Goal: Task Accomplishment & Management: Use online tool/utility

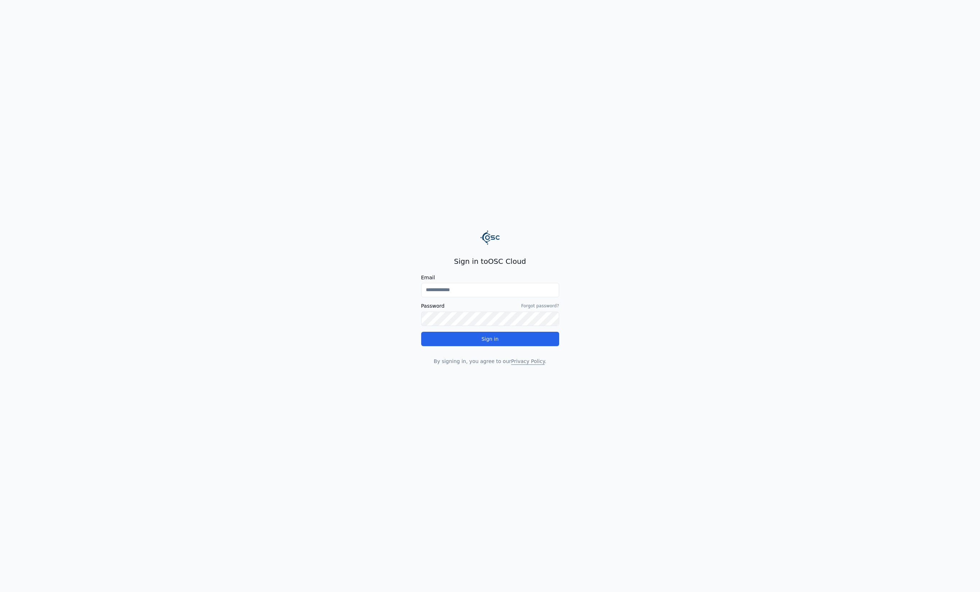
click at [528, 291] on input "Email" at bounding box center [490, 290] width 138 height 14
type input "**********"
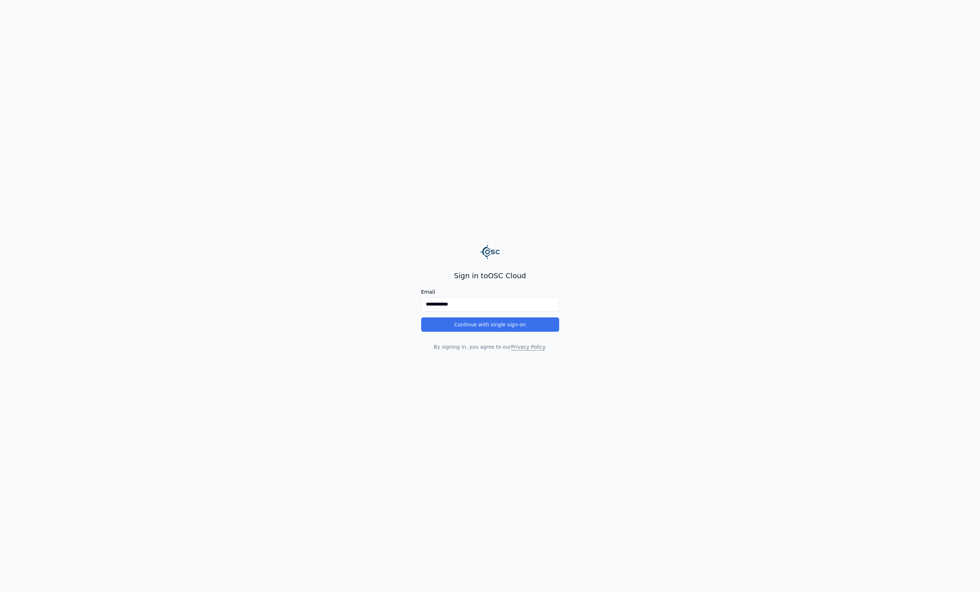
click at [512, 328] on button "Continue with single sign-on" at bounding box center [490, 324] width 138 height 14
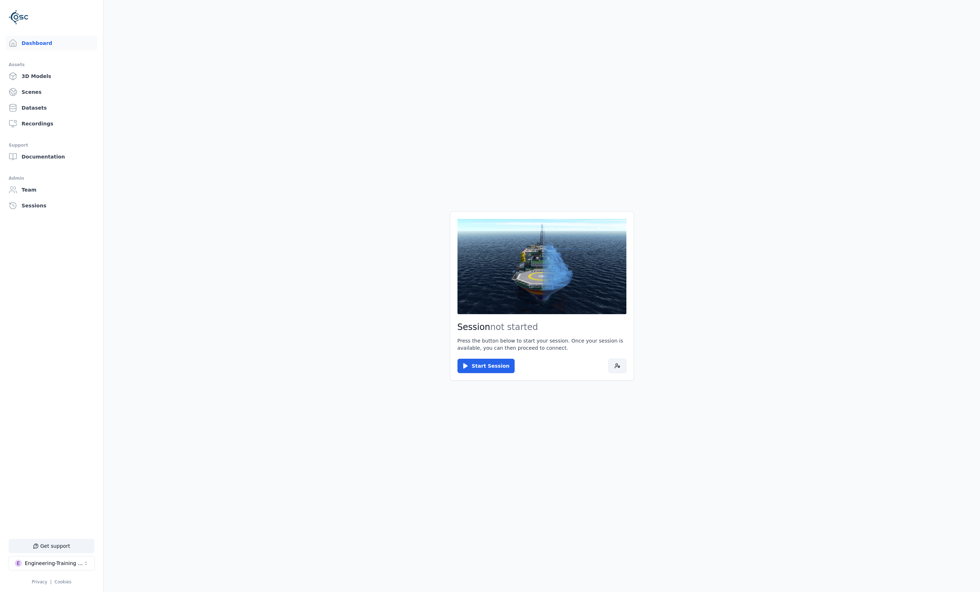
click at [613, 361] on button at bounding box center [617, 366] width 18 height 14
click at [612, 367] on button at bounding box center [617, 366] width 18 height 14
click at [627, 368] on div "Session not started Press the button below to start your session. Once your ses…" at bounding box center [542, 295] width 184 height 169
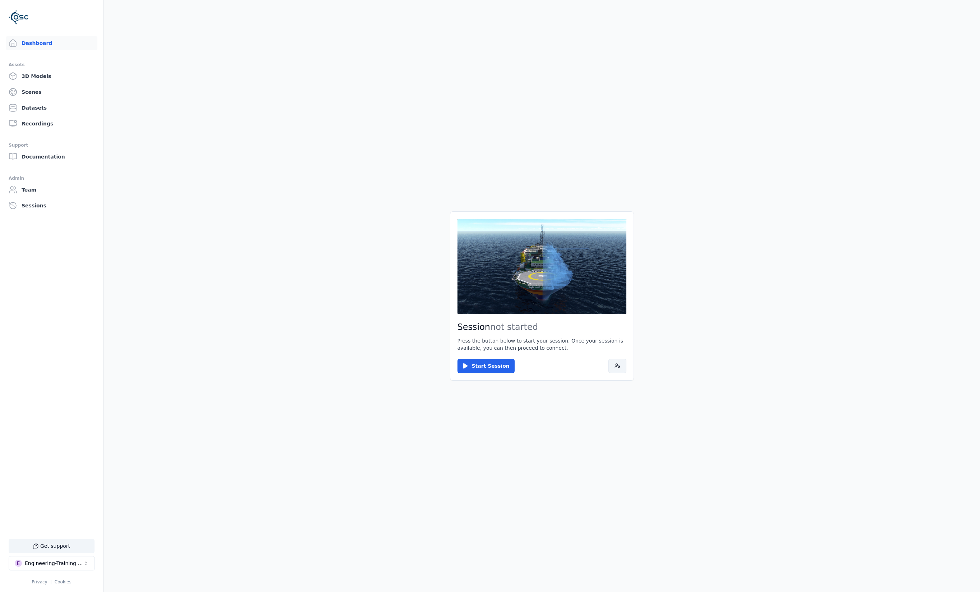
click at [617, 370] on button at bounding box center [617, 366] width 18 height 14
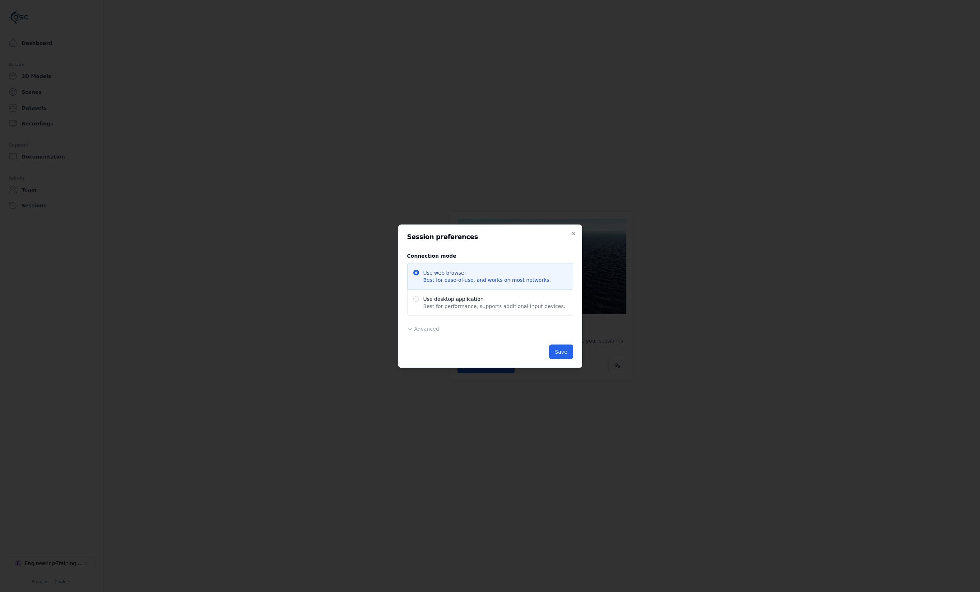
click at [423, 325] on div "Advanced Region Default ******* ********* ****** Release Default Administrative…" at bounding box center [490, 328] width 166 height 9
click at [423, 329] on span "Advanced" at bounding box center [426, 329] width 25 height 6
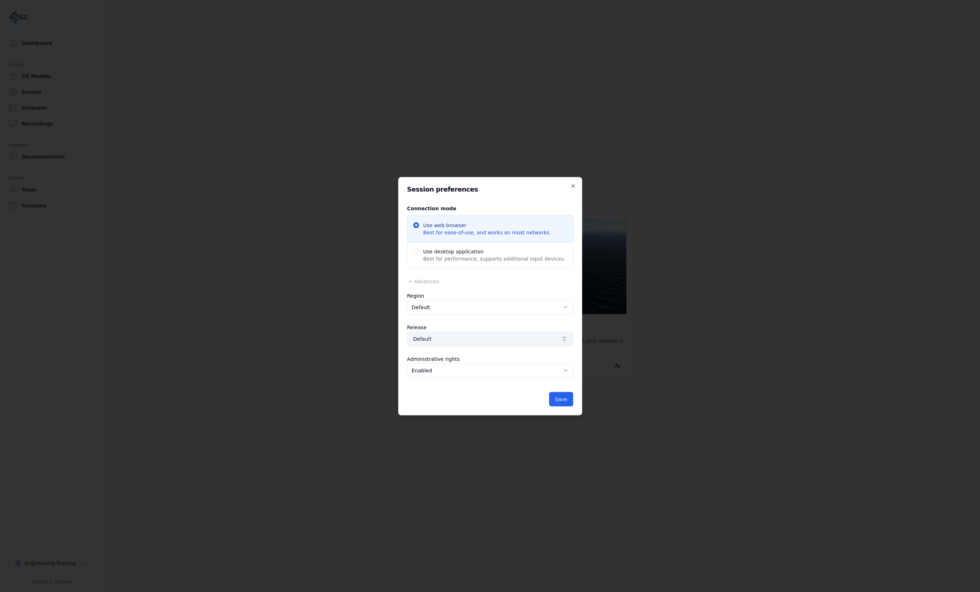
click at [440, 344] on button "Default" at bounding box center [490, 338] width 166 height 14
type input "**********"
click at [480, 368] on span "5.37.0-JDN-EOL-2025-09-12-alpha.20-jdn" at bounding box center [506, 370] width 126 height 7
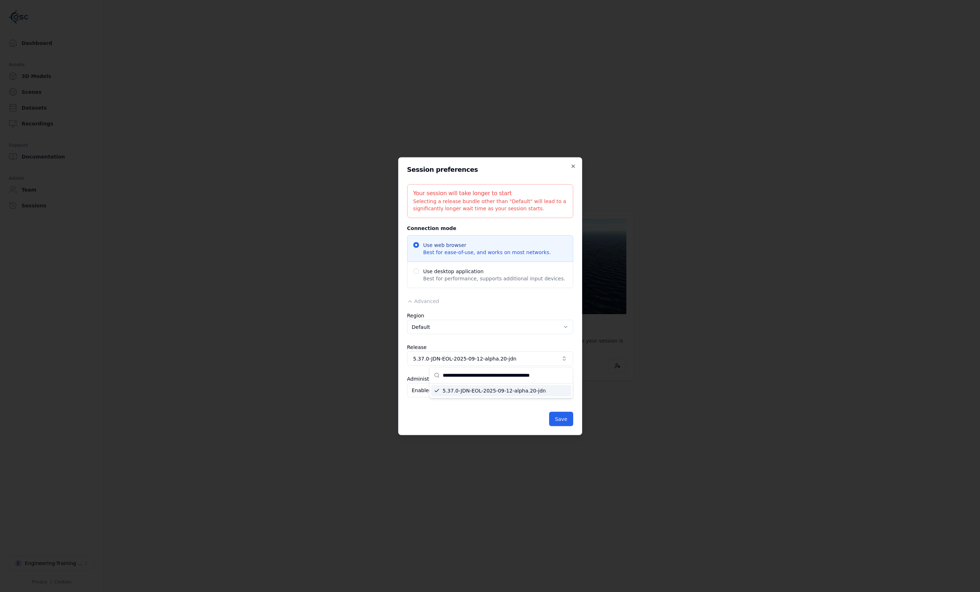
scroll to position [0, 0]
click at [560, 422] on button "Save" at bounding box center [561, 419] width 24 height 14
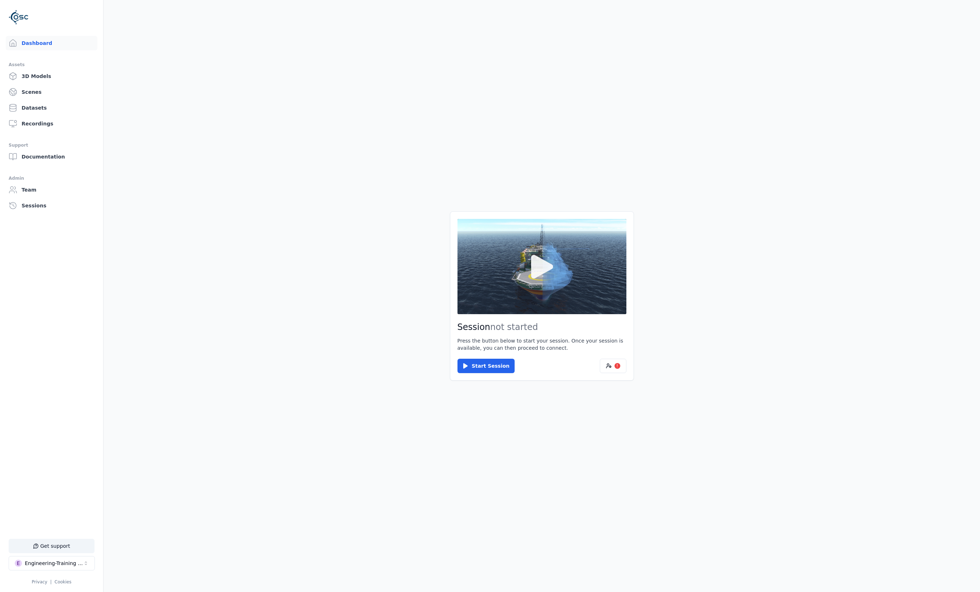
click at [534, 311] on button at bounding box center [542, 266] width 169 height 95
click at [505, 308] on button at bounding box center [542, 266] width 169 height 95
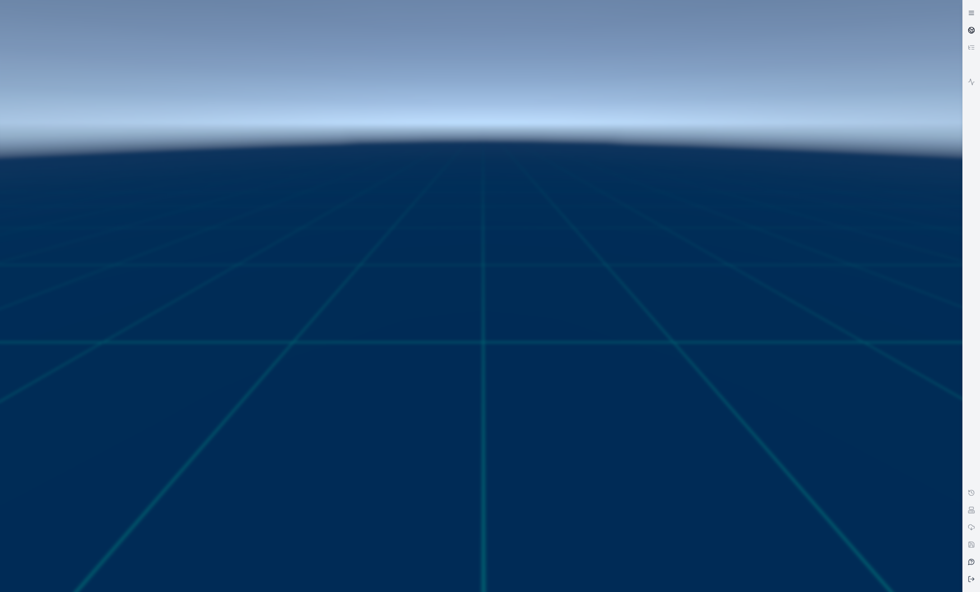
click at [977, 32] on link at bounding box center [971, 30] width 17 height 17
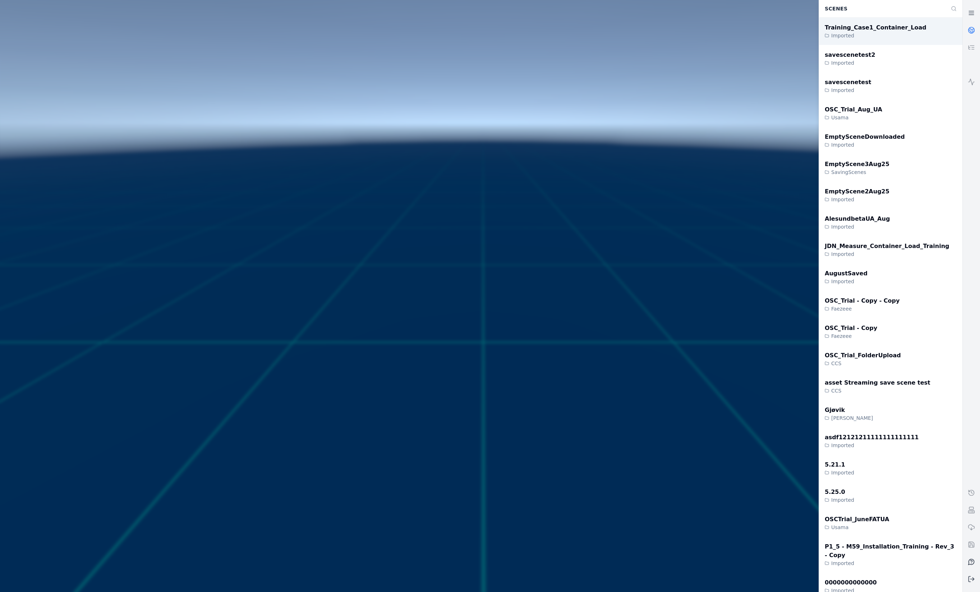
click at [933, 37] on div "Training_Case1_Container_Load Imported" at bounding box center [890, 31] width 143 height 27
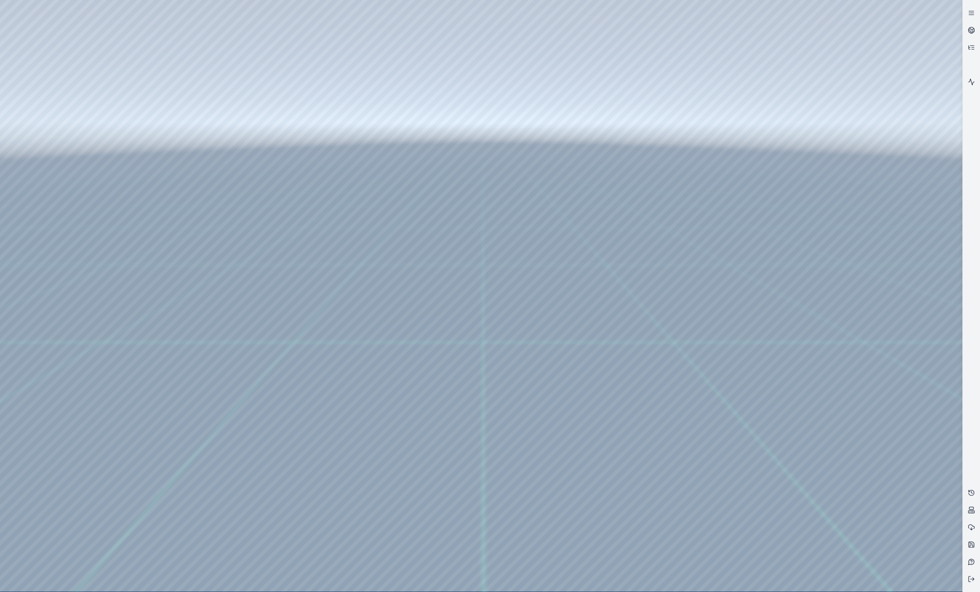
click at [60, 148] on div at bounding box center [481, 296] width 962 height 592
click at [61, 192] on div at bounding box center [481, 296] width 962 height 592
click at [288, 92] on div at bounding box center [481, 296] width 962 height 592
click at [273, 40] on div at bounding box center [481, 296] width 962 height 592
click at [63, 221] on div at bounding box center [481, 296] width 962 height 592
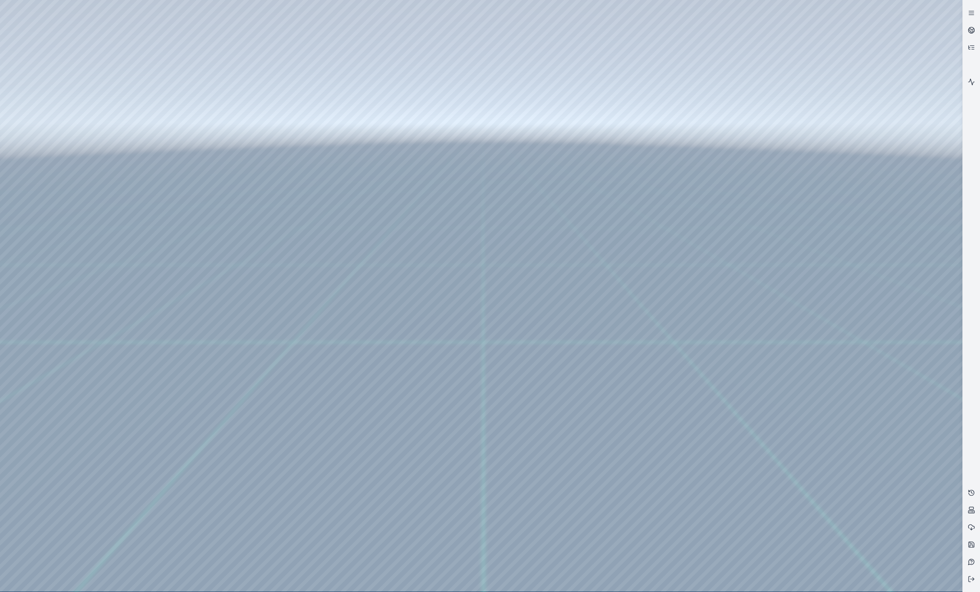
click at [65, 343] on div at bounding box center [481, 296] width 962 height 592
click at [427, 304] on div at bounding box center [481, 296] width 962 height 592
click at [66, 306] on div at bounding box center [481, 296] width 962 height 592
click at [70, 223] on div at bounding box center [481, 296] width 962 height 592
click at [67, 199] on div at bounding box center [481, 296] width 962 height 592
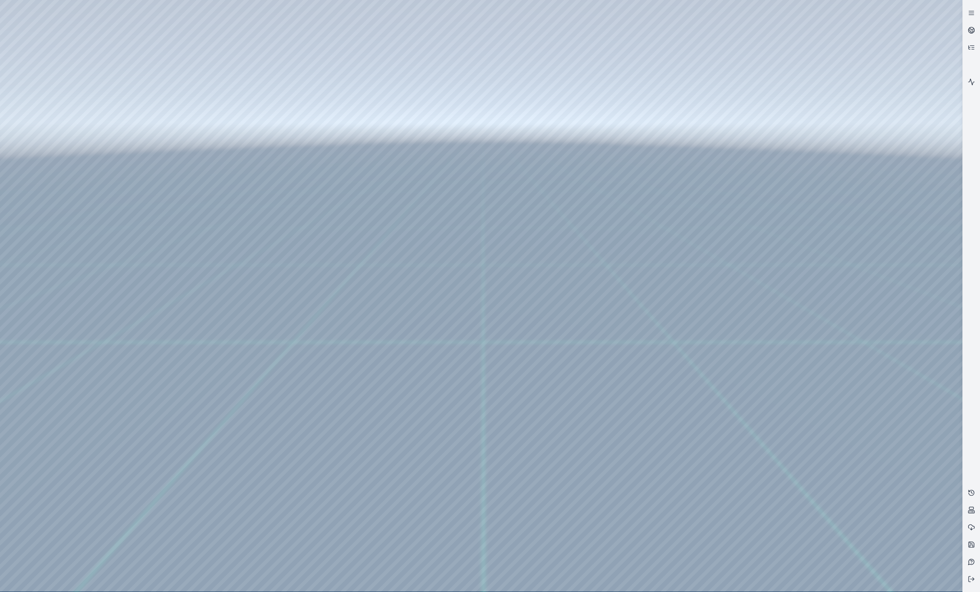
click at [68, 220] on div at bounding box center [481, 296] width 962 height 592
click at [70, 237] on div at bounding box center [481, 296] width 962 height 592
click at [51, 201] on div at bounding box center [481, 296] width 962 height 592
click at [121, 115] on div at bounding box center [481, 296] width 962 height 592
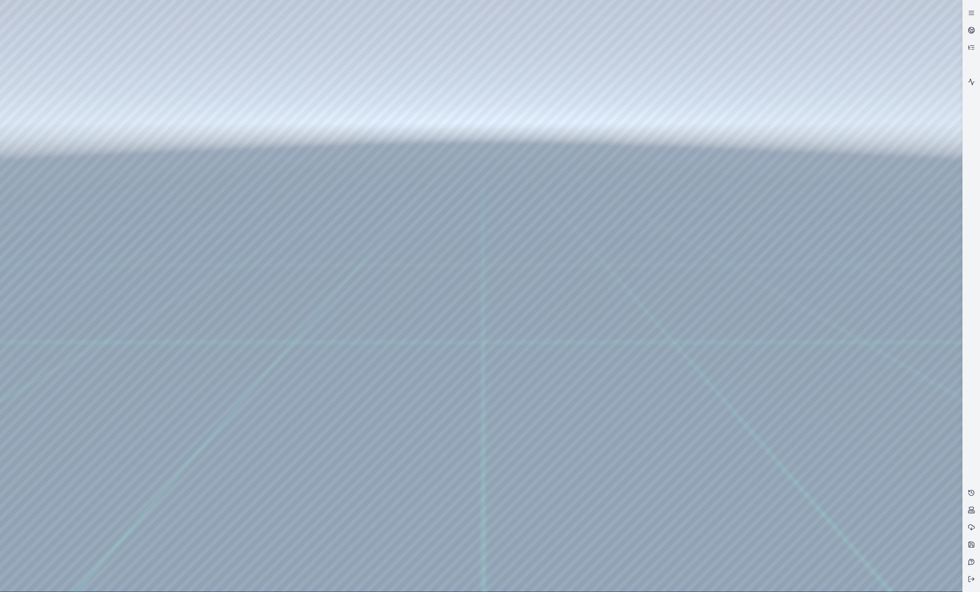
click at [61, 239] on div at bounding box center [481, 296] width 962 height 592
drag, startPoint x: 409, startPoint y: 402, endPoint x: 378, endPoint y: 343, distance: 66.4
drag, startPoint x: 403, startPoint y: 386, endPoint x: 568, endPoint y: 455, distance: 178.3
click at [442, 282] on div at bounding box center [481, 296] width 962 height 592
click at [561, 284] on div at bounding box center [481, 296] width 962 height 592
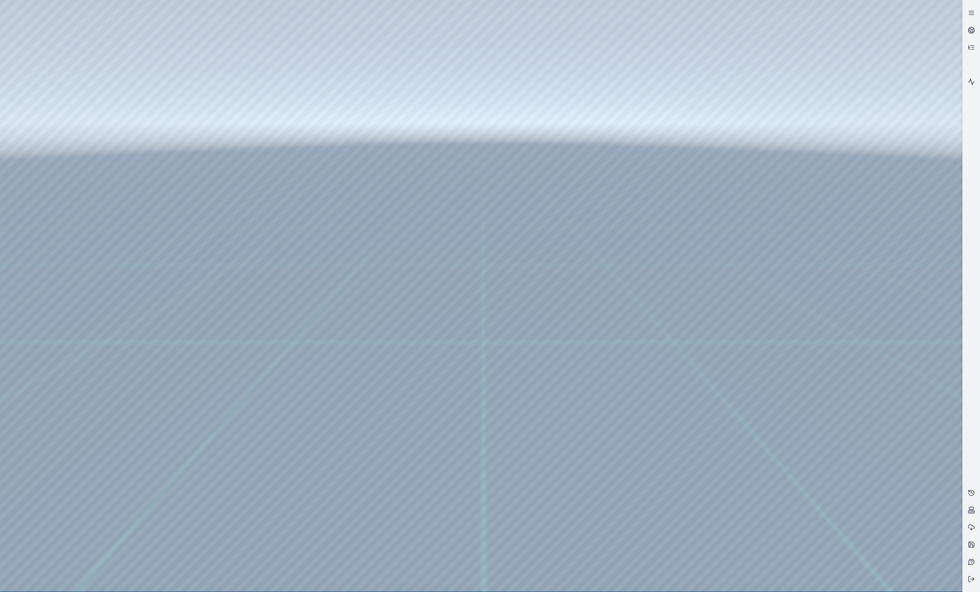
click at [556, 292] on div at bounding box center [481, 296] width 962 height 592
click at [109, 114] on div at bounding box center [481, 296] width 962 height 592
click at [46, 153] on div at bounding box center [481, 296] width 962 height 592
click at [55, 197] on div at bounding box center [481, 296] width 962 height 592
click at [162, 39] on div at bounding box center [481, 296] width 962 height 592
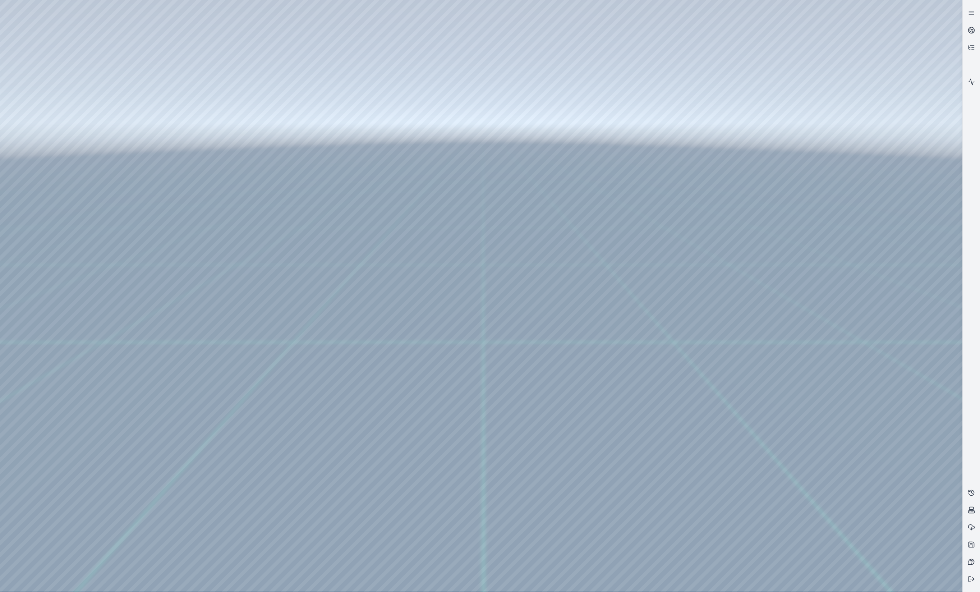
drag, startPoint x: 288, startPoint y: 87, endPoint x: 283, endPoint y: 451, distance: 363.7
click at [283, 451] on div at bounding box center [481, 296] width 962 height 592
click at [174, 39] on div at bounding box center [481, 296] width 962 height 592
drag, startPoint x: 287, startPoint y: 436, endPoint x: 292, endPoint y: 263, distance: 173.3
click at [292, 263] on div at bounding box center [481, 296] width 962 height 592
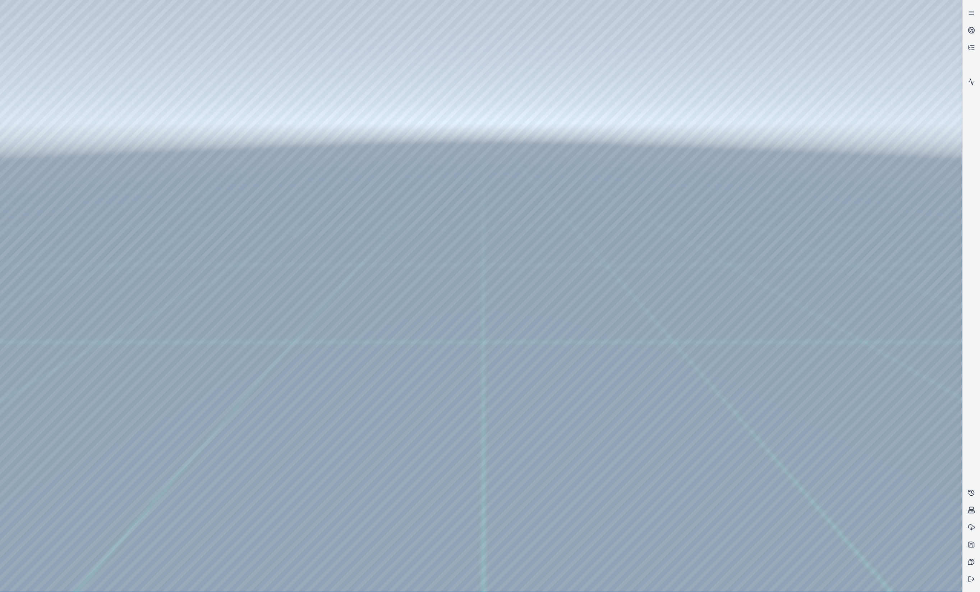
click at [197, 328] on div at bounding box center [481, 296] width 962 height 592
click at [925, 400] on div at bounding box center [481, 296] width 962 height 592
click at [903, 424] on div at bounding box center [481, 296] width 962 height 592
click at [882, 521] on div at bounding box center [481, 296] width 962 height 592
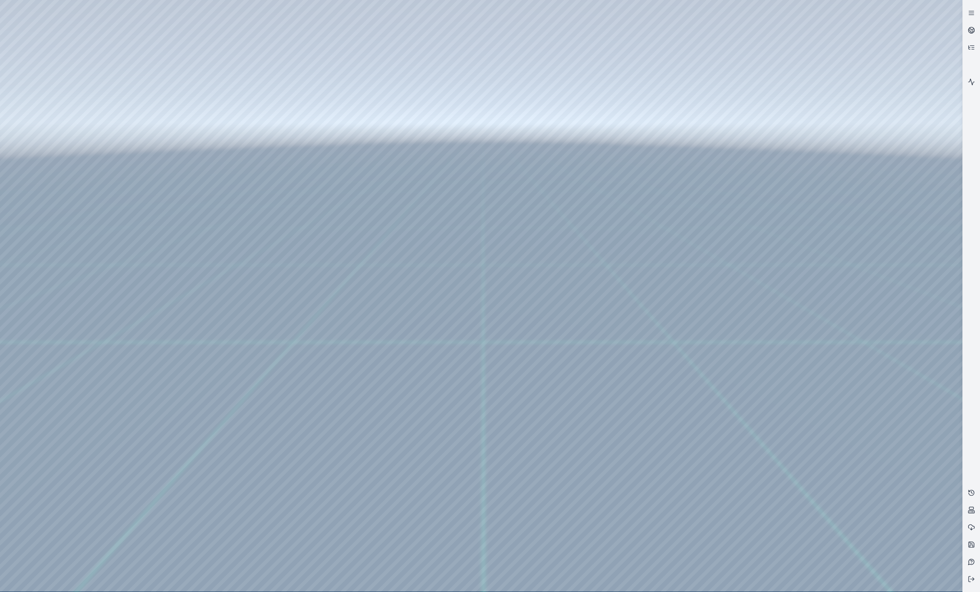
click at [891, 544] on div at bounding box center [481, 296] width 962 height 592
click at [164, 39] on div at bounding box center [481, 296] width 962 height 592
click at [859, 208] on div at bounding box center [481, 296] width 962 height 592
drag, startPoint x: 401, startPoint y: 460, endPoint x: 436, endPoint y: 442, distance: 39.2
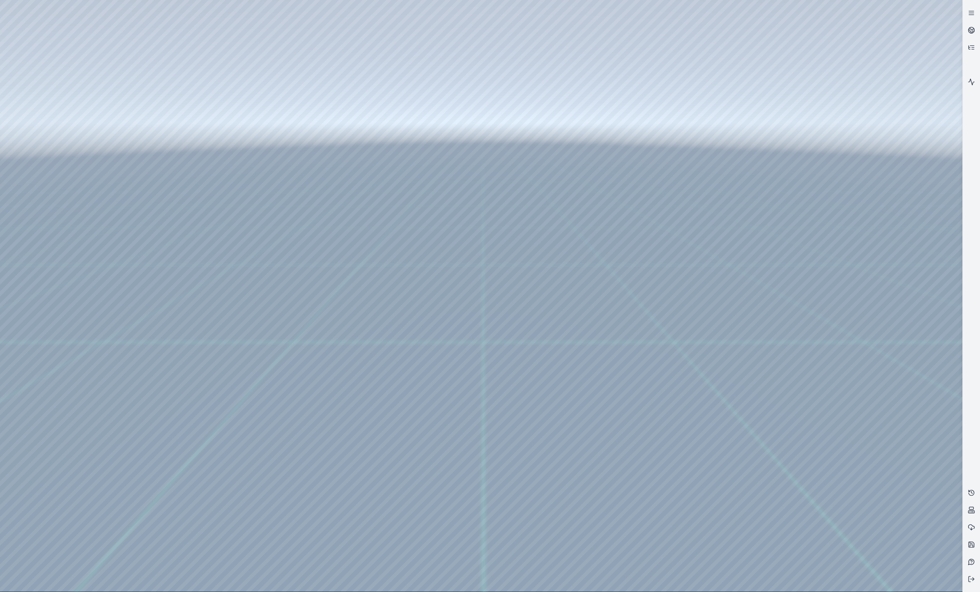
click at [823, 209] on div at bounding box center [481, 296] width 962 height 592
click at [863, 107] on div at bounding box center [481, 296] width 962 height 592
click at [843, 107] on div at bounding box center [481, 296] width 962 height 592
click at [848, 110] on div at bounding box center [481, 296] width 962 height 592
click at [964, 35] on link at bounding box center [971, 30] width 17 height 17
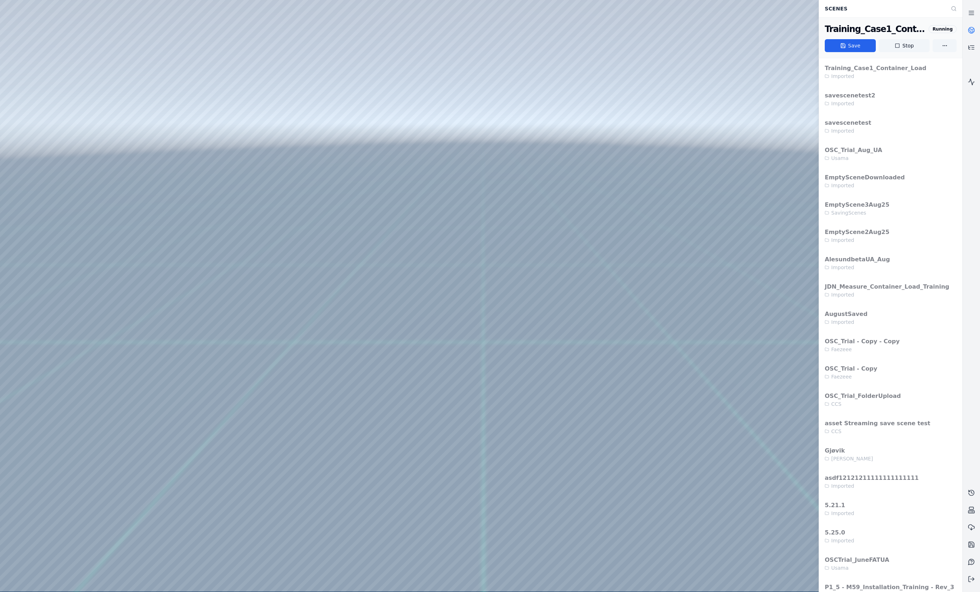
click at [868, 29] on div "Training_Case1_Container_Load" at bounding box center [875, 29] width 101 height 12
copy div "Training_Case1_Container_Load"
click at [43, 283] on div at bounding box center [481, 296] width 962 height 592
click at [58, 354] on div at bounding box center [481, 296] width 962 height 592
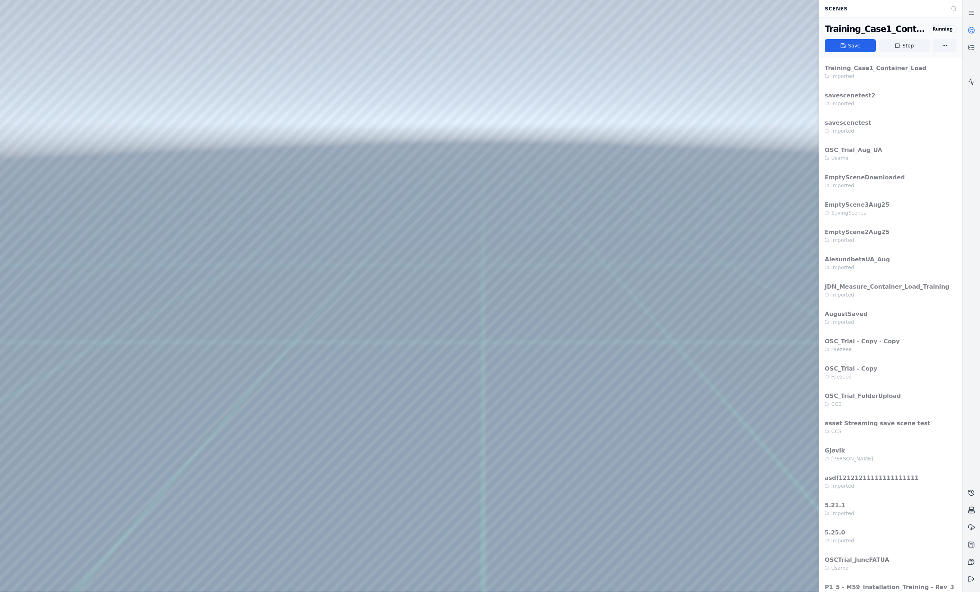
click at [65, 196] on div at bounding box center [481, 296] width 962 height 592
click at [65, 215] on div at bounding box center [481, 296] width 962 height 592
click at [69, 245] on div at bounding box center [481, 296] width 962 height 592
click at [70, 260] on div at bounding box center [481, 296] width 962 height 592
click at [60, 222] on div at bounding box center [481, 296] width 962 height 592
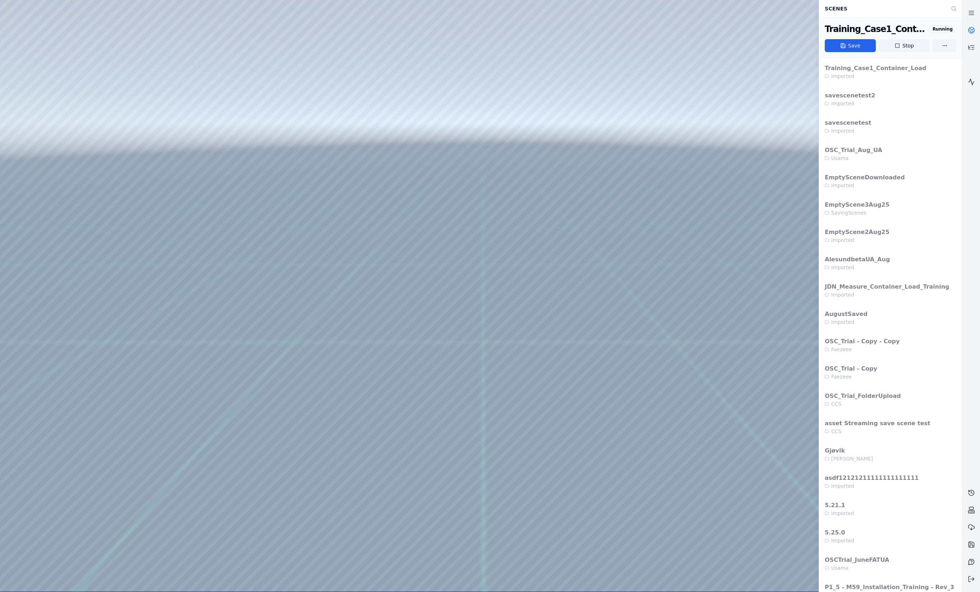
click at [60, 239] on div at bounding box center [481, 296] width 962 height 592
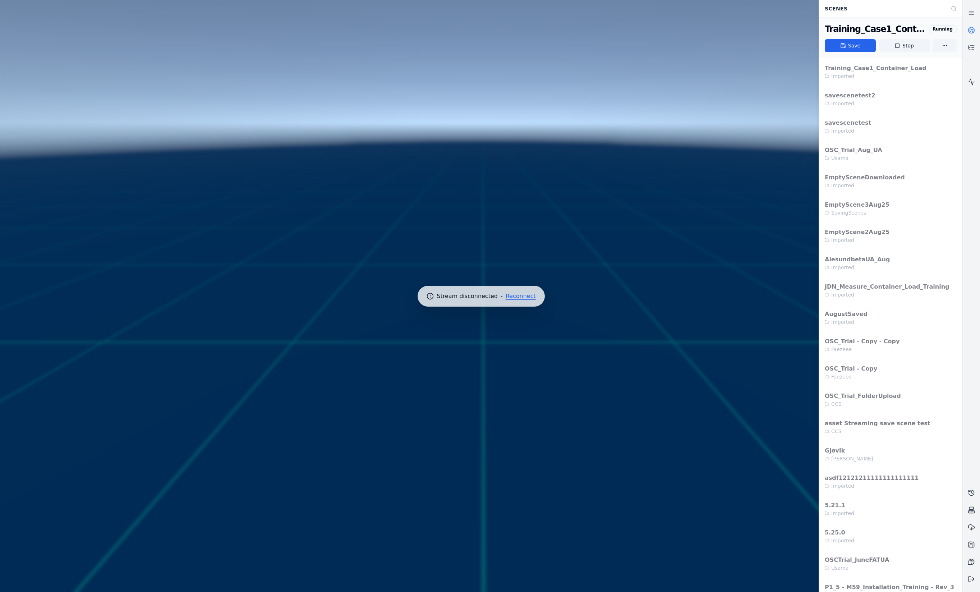
click at [516, 297] on button "Reconnect" at bounding box center [521, 296] width 30 height 6
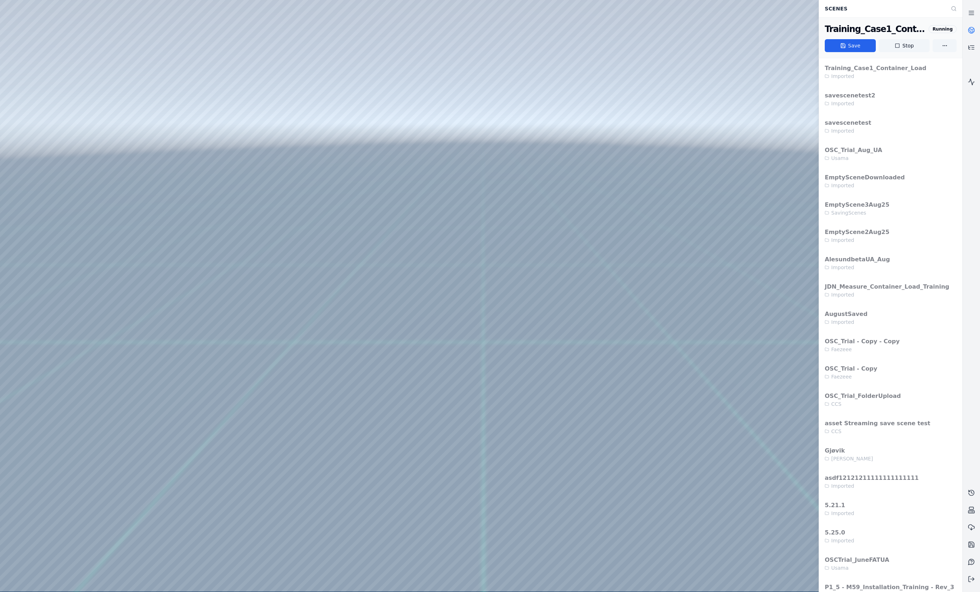
click at [501, 336] on div at bounding box center [481, 296] width 962 height 592
click at [973, 27] on icon at bounding box center [971, 30] width 7 height 7
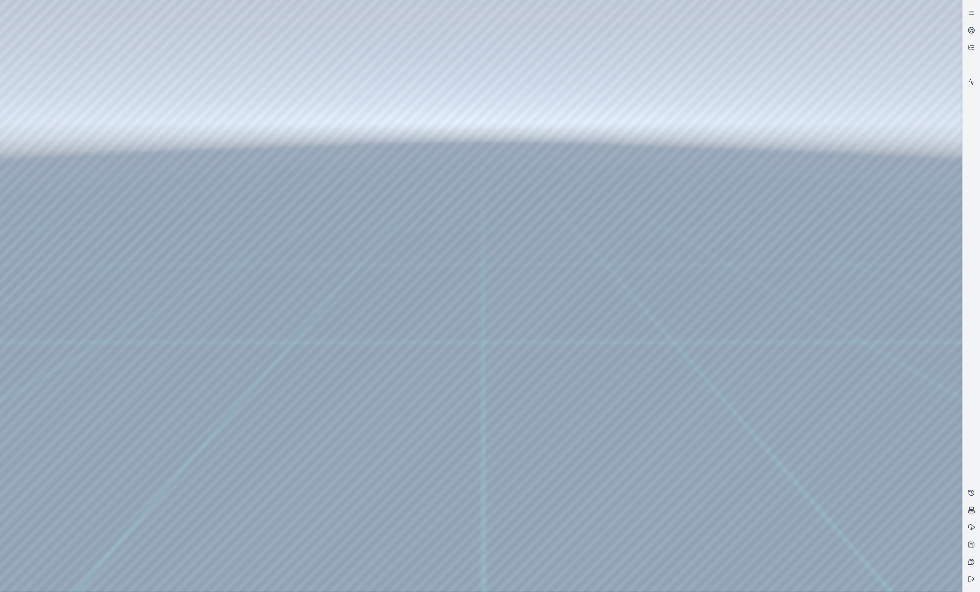
click at [487, 339] on div at bounding box center [481, 296] width 962 height 592
drag, startPoint x: 487, startPoint y: 341, endPoint x: 483, endPoint y: 340, distance: 4.0
click at [487, 341] on div at bounding box center [481, 296] width 962 height 592
click at [54, 150] on div at bounding box center [481, 296] width 962 height 592
click at [67, 193] on div at bounding box center [481, 296] width 962 height 592
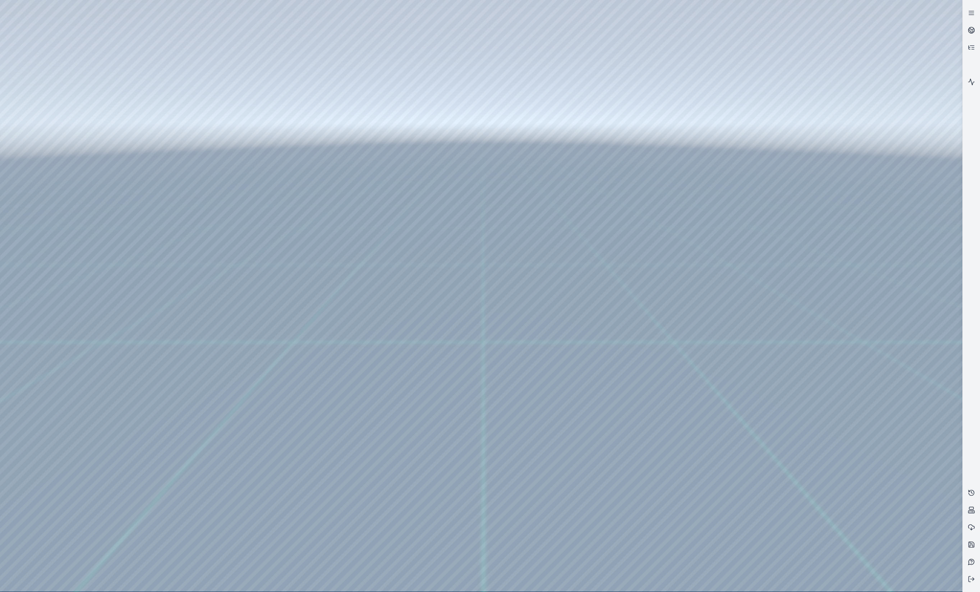
click at [228, 36] on div at bounding box center [481, 296] width 962 height 592
click at [197, 203] on div at bounding box center [481, 296] width 962 height 592
click at [62, 377] on div at bounding box center [481, 296] width 962 height 592
click at [67, 242] on div at bounding box center [481, 296] width 962 height 592
click at [269, 145] on div at bounding box center [481, 296] width 962 height 592
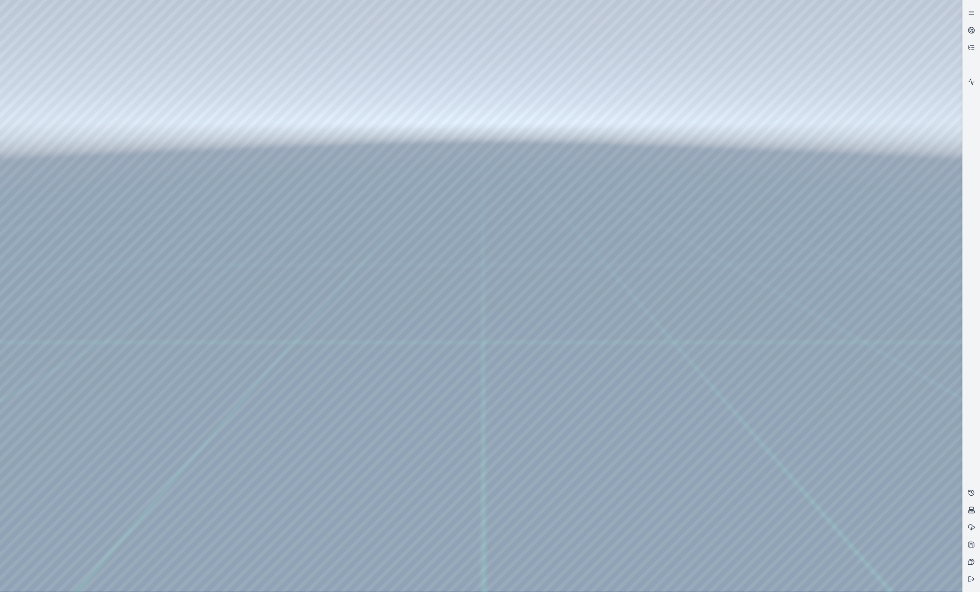
click at [125, 180] on div at bounding box center [481, 296] width 962 height 592
click at [127, 181] on div at bounding box center [481, 296] width 962 height 592
click at [451, 477] on div at bounding box center [481, 296] width 962 height 592
click at [556, 482] on div at bounding box center [481, 296] width 962 height 592
click at [257, 313] on div at bounding box center [481, 296] width 962 height 592
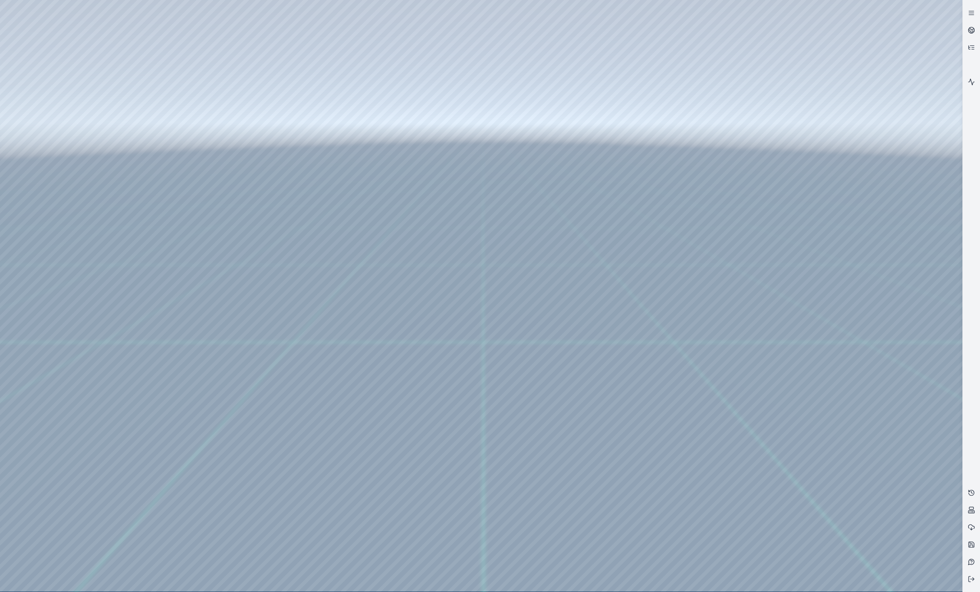
click at [60, 155] on div at bounding box center [481, 296] width 962 height 592
click at [65, 195] on div at bounding box center [481, 296] width 962 height 592
click at [280, 39] on div at bounding box center [481, 296] width 962 height 592
click at [237, 93] on div at bounding box center [481, 296] width 962 height 592
click at [180, 111] on div at bounding box center [481, 296] width 962 height 592
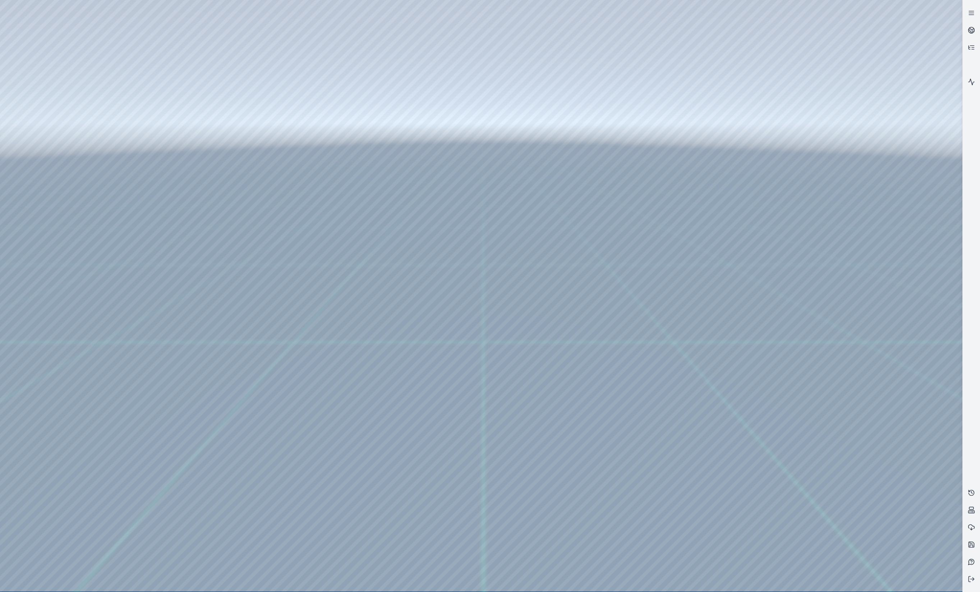
click at [158, 93] on div at bounding box center [481, 296] width 962 height 592
click at [879, 308] on div at bounding box center [481, 296] width 962 height 592
click at [166, 44] on div at bounding box center [481, 296] width 962 height 592
click at [202, 106] on div at bounding box center [481, 296] width 962 height 592
click at [174, 92] on div at bounding box center [481, 296] width 962 height 592
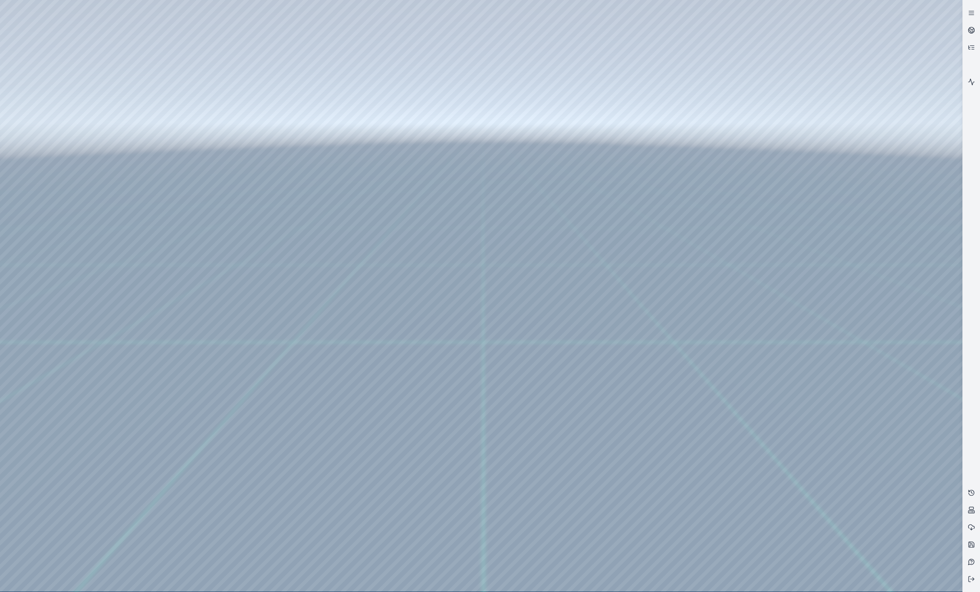
click at [169, 86] on div at bounding box center [481, 296] width 962 height 592
click at [265, 88] on div at bounding box center [481, 296] width 962 height 592
click at [244, 111] on div at bounding box center [481, 296] width 962 height 592
click at [236, 92] on div at bounding box center [481, 296] width 962 height 592
click at [840, 401] on div at bounding box center [481, 296] width 962 height 592
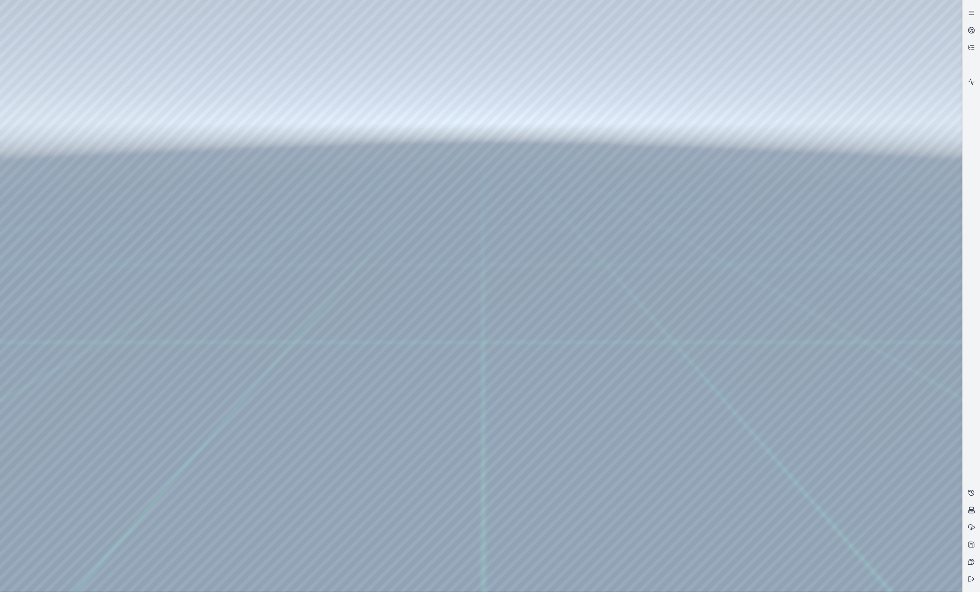
click at [202, 40] on div at bounding box center [481, 296] width 962 height 592
click at [274, 40] on div at bounding box center [481, 296] width 962 height 592
click at [231, 45] on div at bounding box center [481, 296] width 962 height 592
click at [974, 580] on icon at bounding box center [971, 578] width 7 height 7
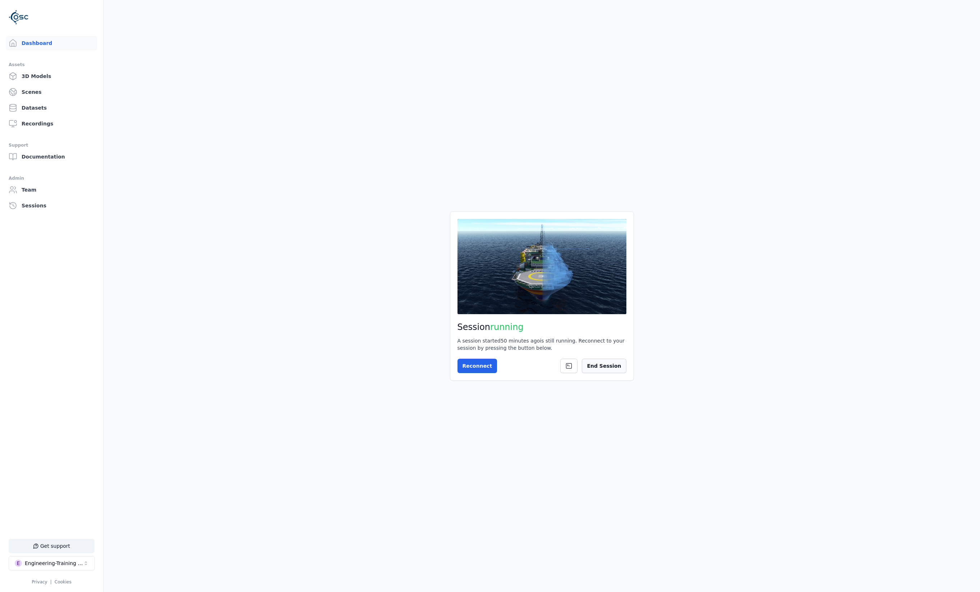
click at [599, 363] on button "End Session" at bounding box center [604, 366] width 44 height 14
